Goal: Transaction & Acquisition: Purchase product/service

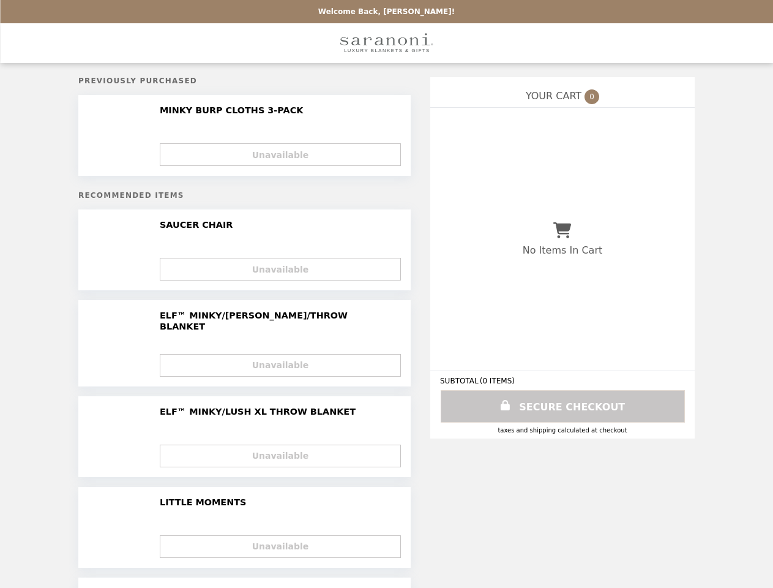
select select "**********"
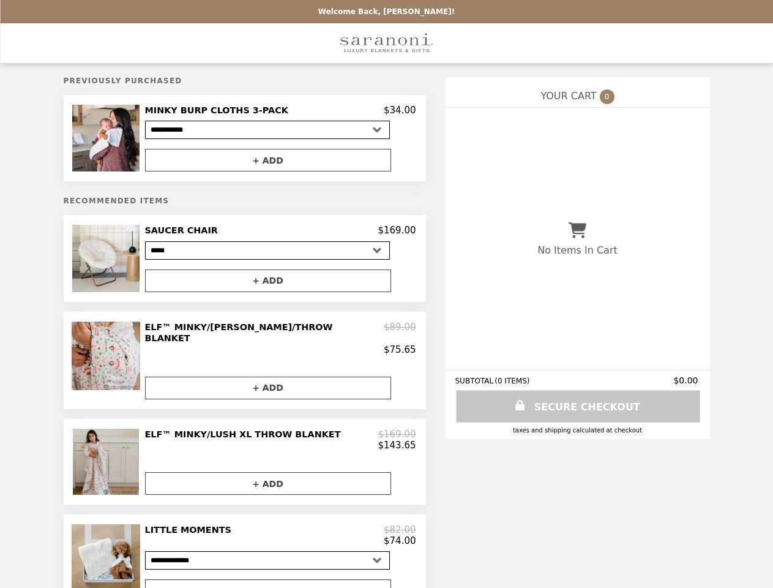
click at [132, 140] on img at bounding box center [107, 138] width 70 height 67
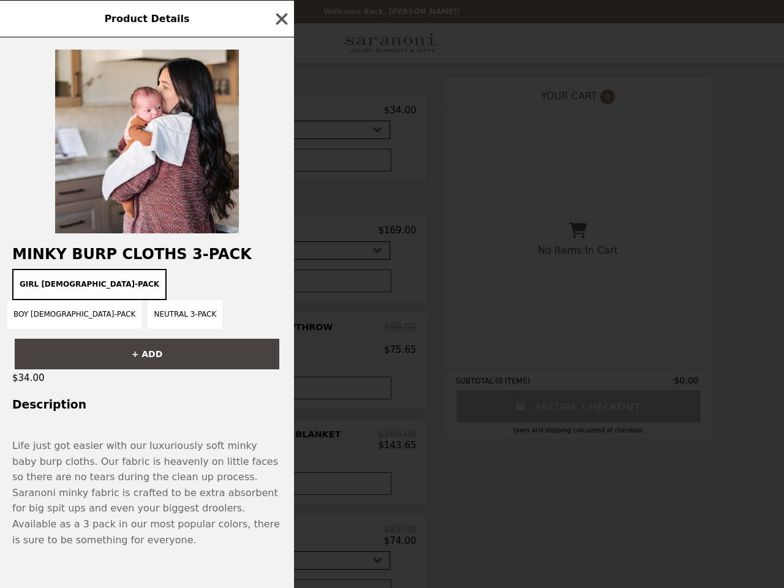
click at [280, 162] on div at bounding box center [147, 135] width 294 height 196
click at [132, 233] on img at bounding box center [147, 142] width 184 height 184
click at [280, 235] on div "Product Details MINKY BURP CLOTHS 3-PACK Girl [DEMOGRAPHIC_DATA]-Pack Boy [DEMO…" at bounding box center [392, 294] width 784 height 588
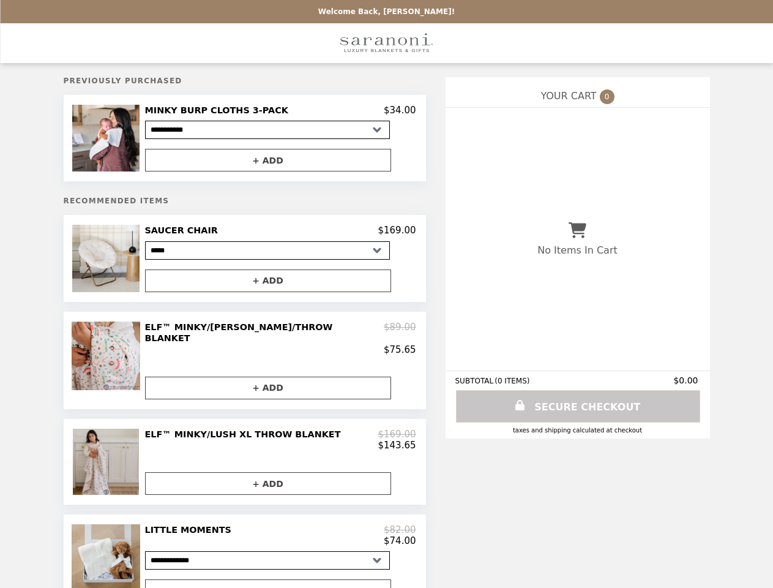
click at [280, 285] on button "+ ADD" at bounding box center [268, 280] width 246 height 23
click at [132, 361] on img at bounding box center [108, 355] width 72 height 69
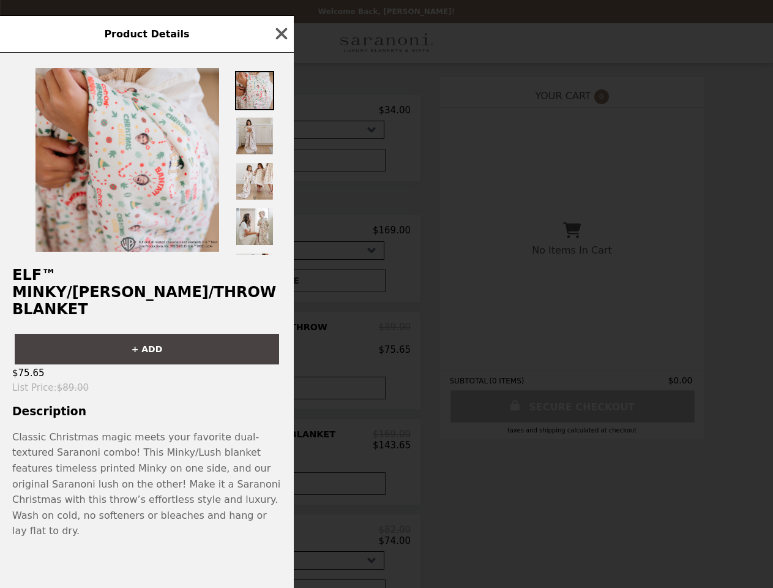
click at [280, 338] on div "Product Details ELF™ MINKY/[PERSON_NAME]/THROW BLANKET + ADD $75.65 List Price …" at bounding box center [386, 294] width 773 height 588
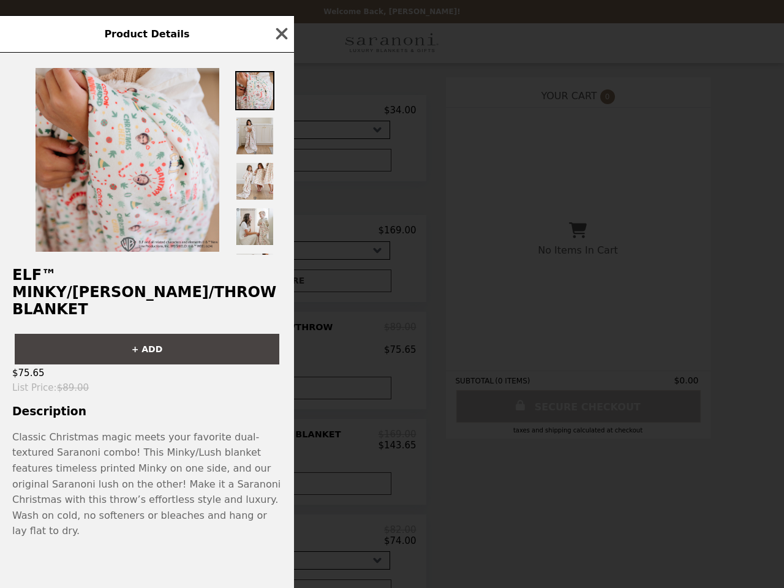
click at [280, 382] on div "$75.65" at bounding box center [147, 372] width 294 height 17
click at [132, 460] on p "Classic Christmas magic meets your favorite dual-textured Saranoni combo! This …" at bounding box center [146, 484] width 269 height 110
